Goal: Contribute content

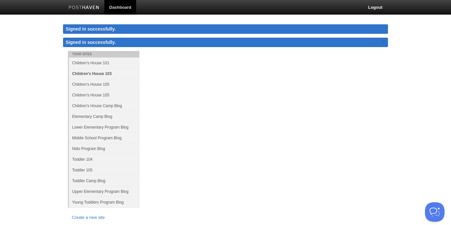
click at [102, 73] on link "Children's House 103" at bounding box center [104, 73] width 71 height 11
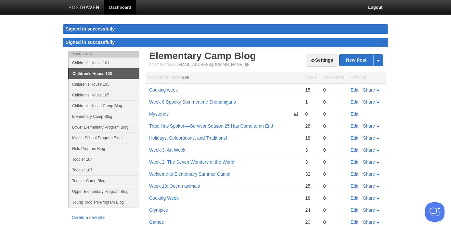
click at [109, 74] on link "Children's House 103" at bounding box center [104, 74] width 70 height 10
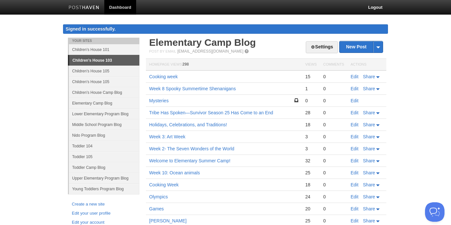
click at [108, 60] on link "Children's House 103" at bounding box center [104, 60] width 70 height 10
click at [106, 50] on link "Children's House 101" at bounding box center [104, 49] width 71 height 11
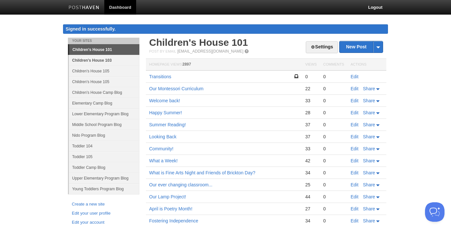
click at [105, 60] on link "Children's House 103" at bounding box center [104, 60] width 71 height 11
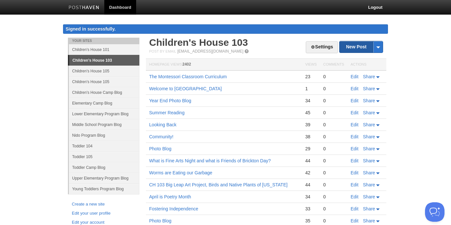
click at [350, 47] on link "New Post" at bounding box center [361, 46] width 43 height 11
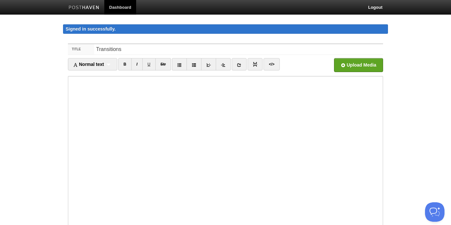
type input "Transitions"
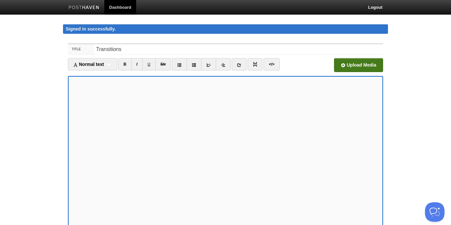
click at [372, 68] on input "file" at bounding box center [162, 66] width 492 height 33
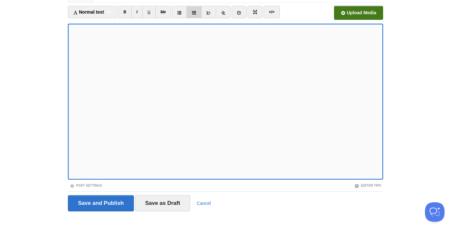
scroll to position [63, 0]
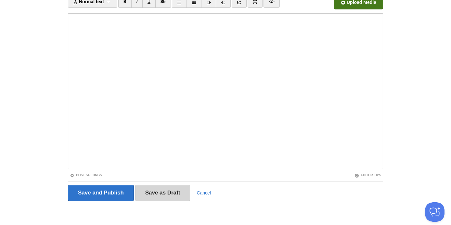
click at [179, 194] on input "Save as Draft" at bounding box center [162, 193] width 55 height 16
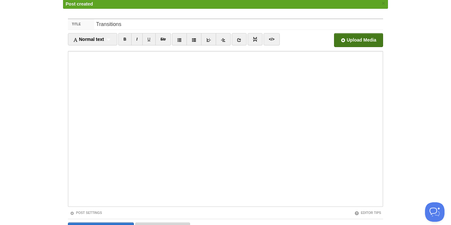
scroll to position [38, 0]
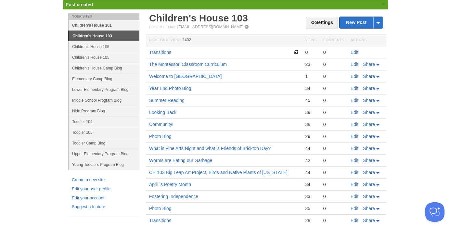
click at [97, 25] on link "Children's House 101" at bounding box center [104, 25] width 71 height 11
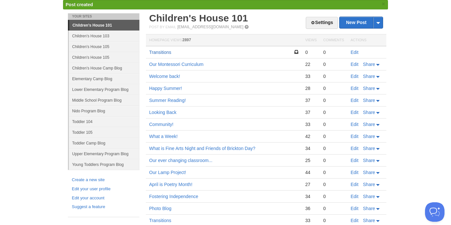
click at [165, 52] on link "Transitions" at bounding box center [160, 52] width 22 height 5
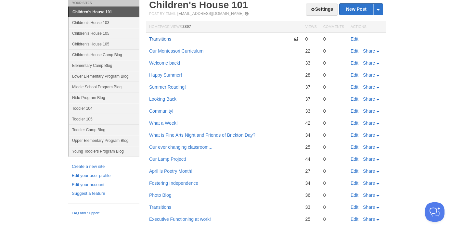
scroll to position [110, 0]
